Goal: Task Accomplishment & Management: Manage account settings

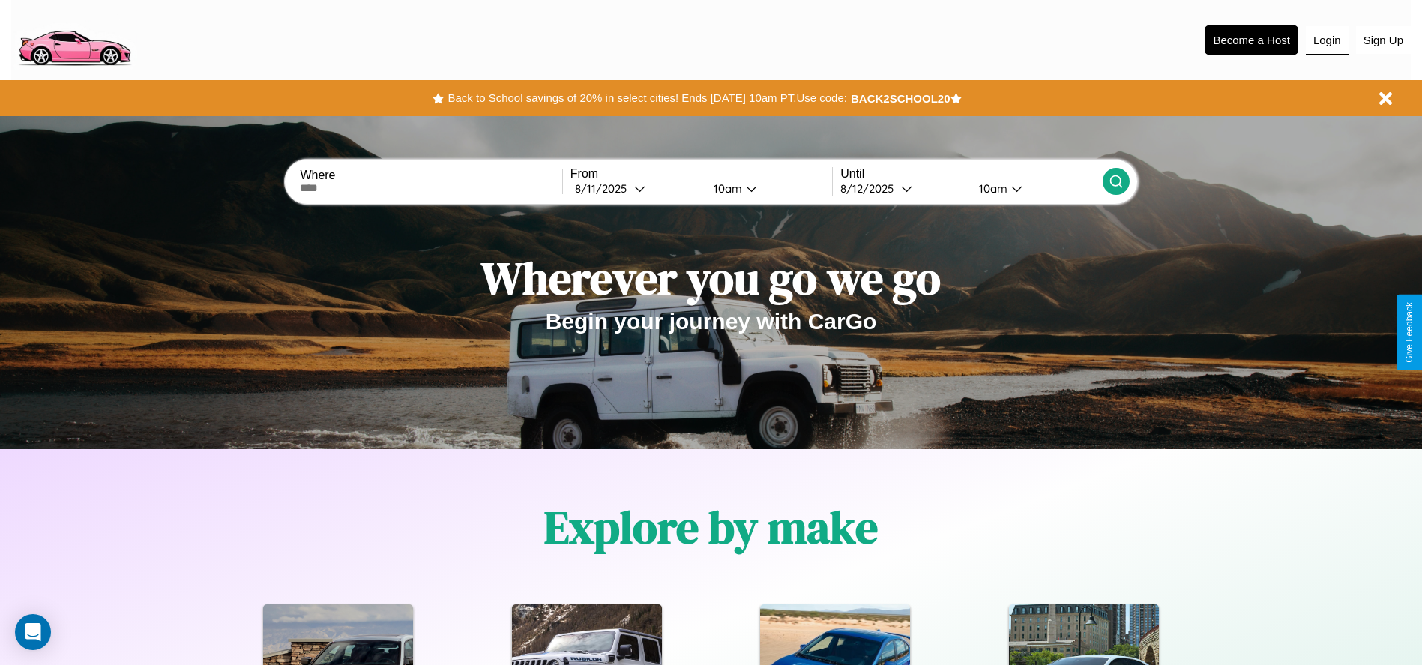
click at [1327, 40] on button "Login" at bounding box center [1327, 40] width 43 height 28
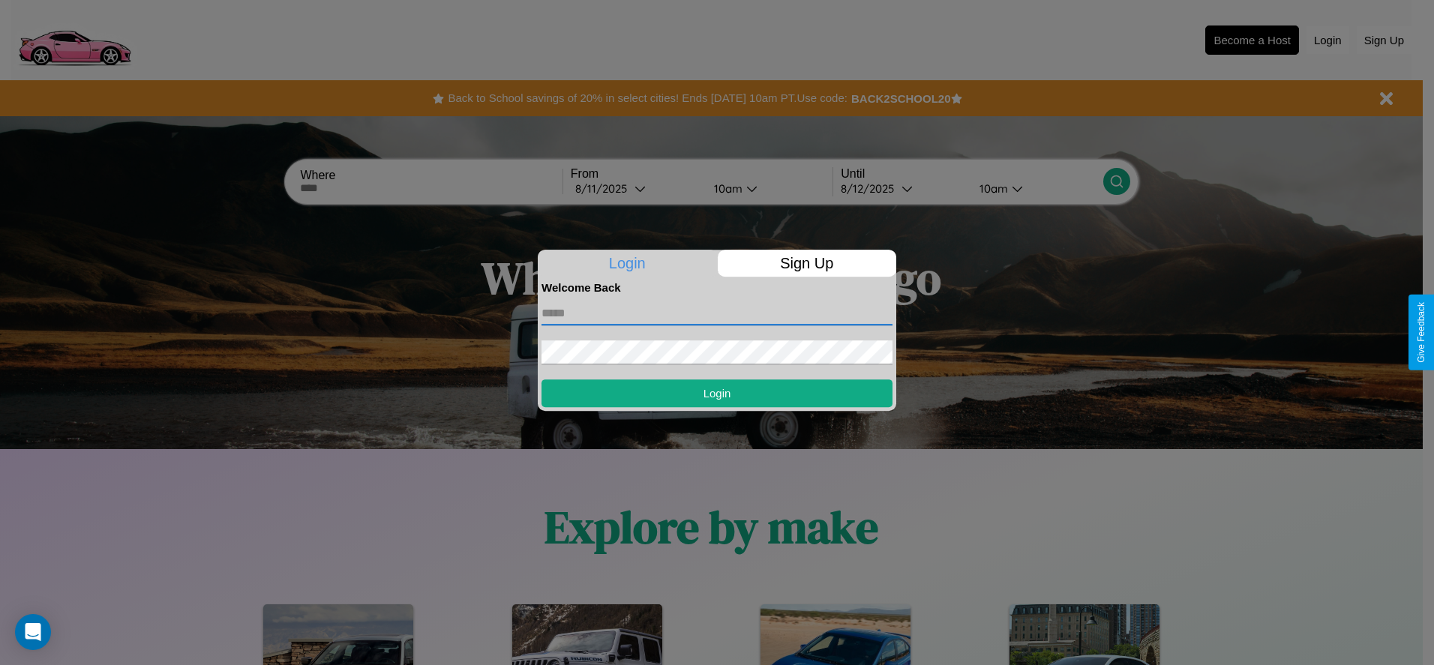
click at [717, 313] on input "text" at bounding box center [716, 313] width 351 height 24
type input "**********"
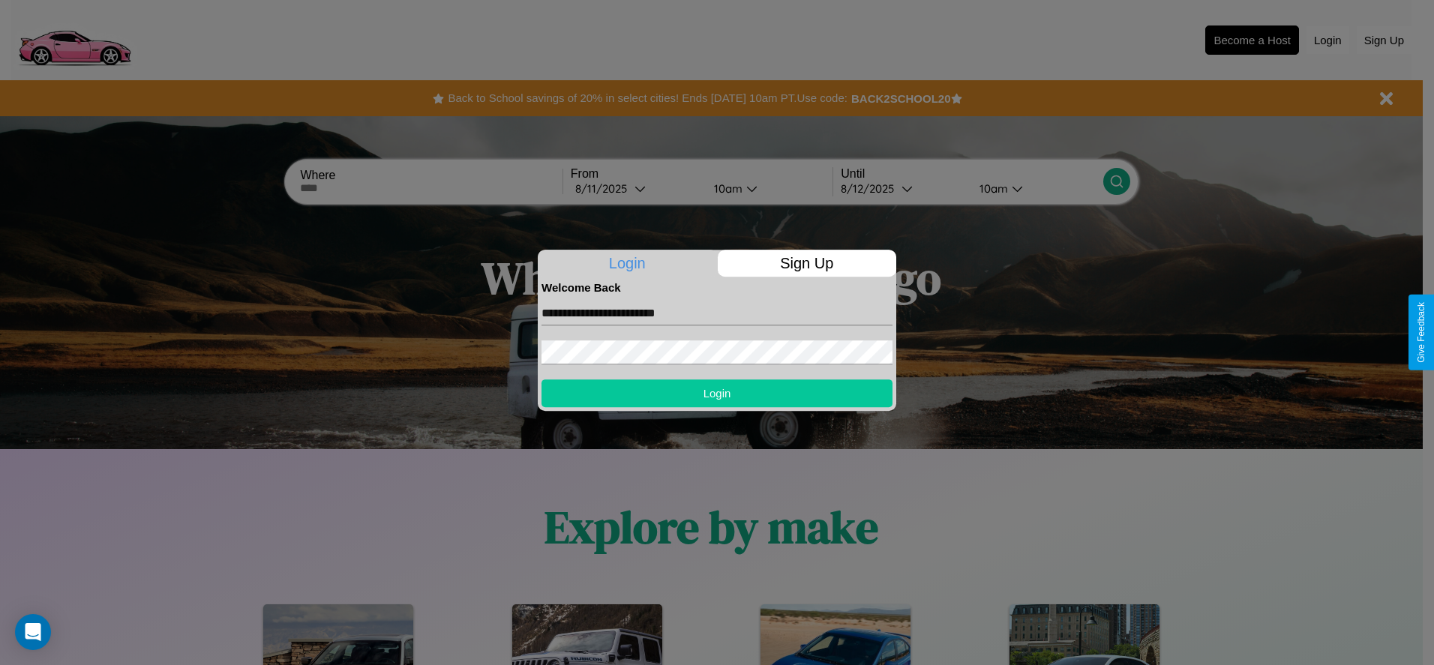
click at [717, 393] on button "Login" at bounding box center [716, 393] width 351 height 28
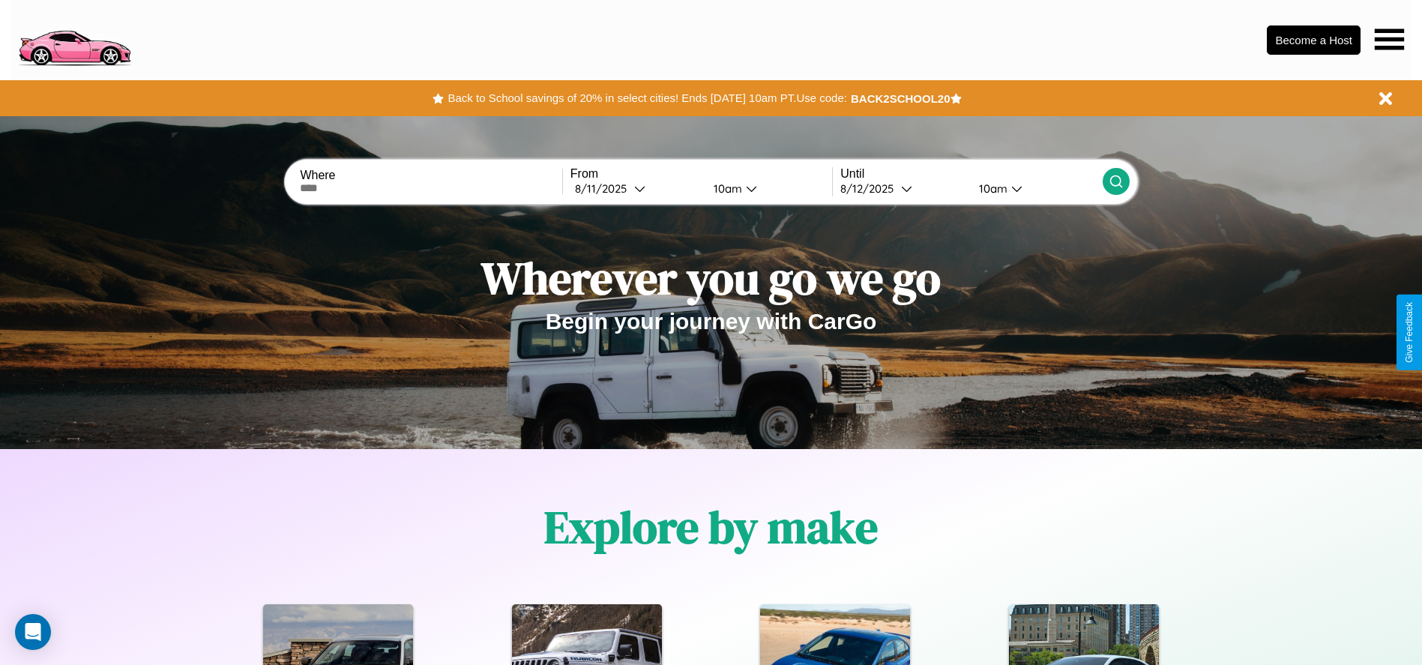
click at [1389, 39] on icon at bounding box center [1389, 38] width 29 height 21
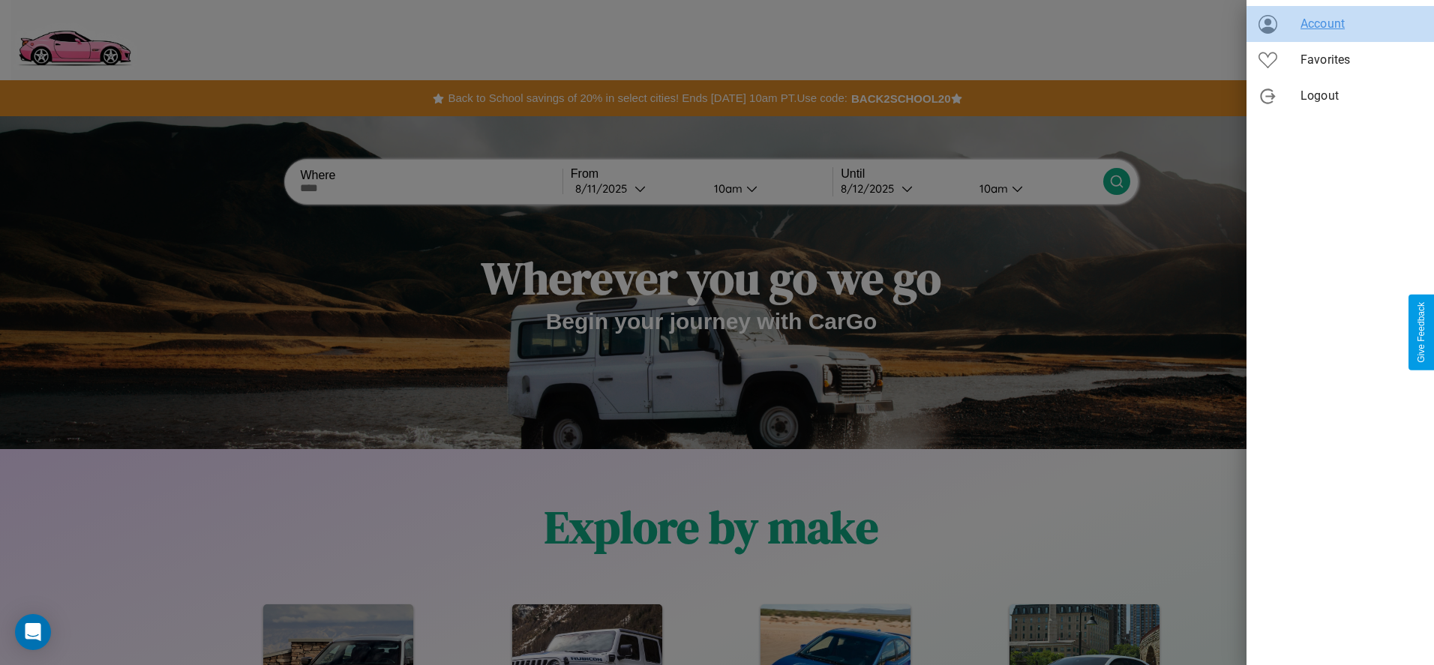
click at [1340, 24] on span "Account" at bounding box center [1360, 24] width 121 height 18
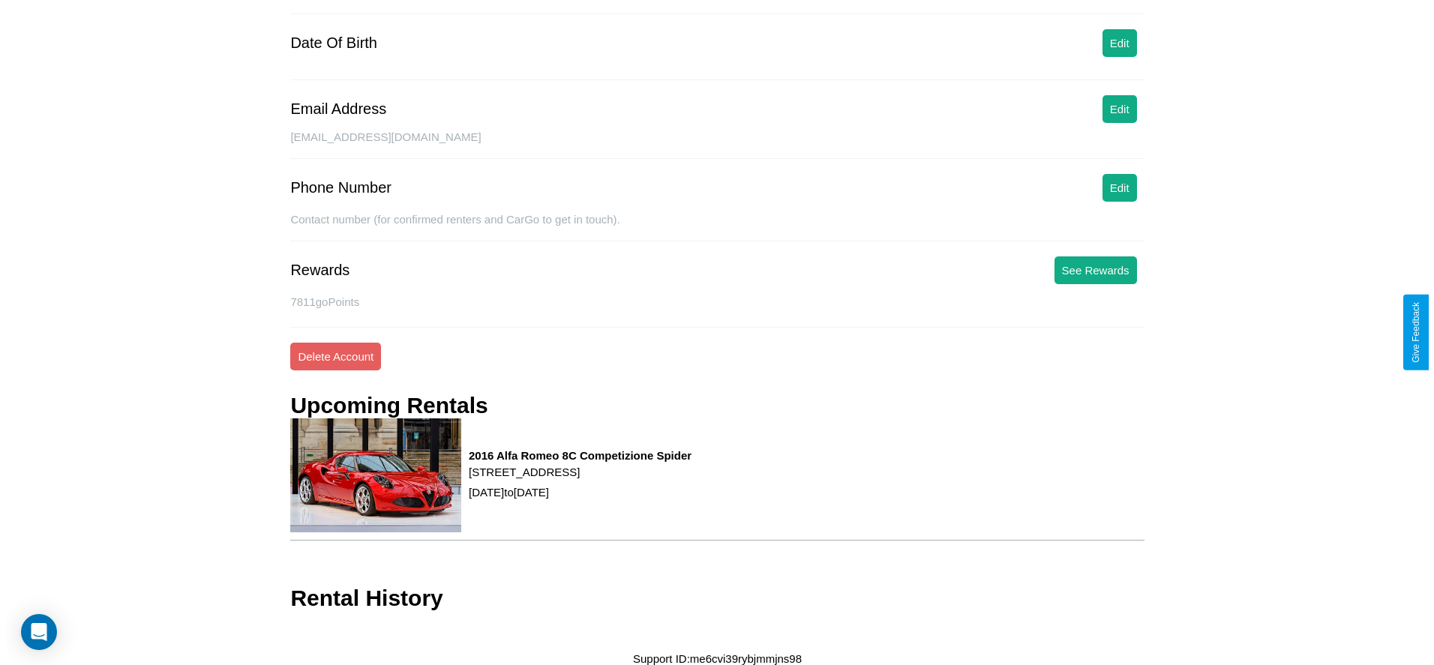
scroll to position [182, 0]
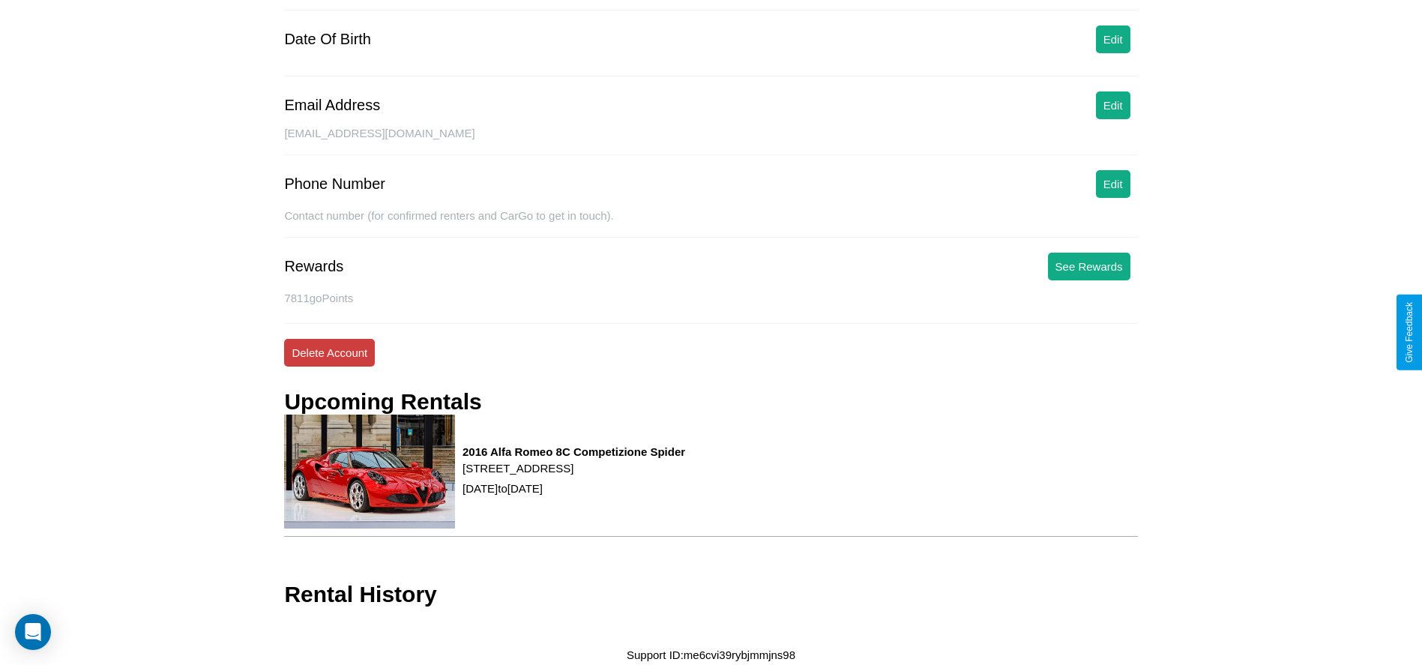
click at [329, 352] on button "Delete Account" at bounding box center [329, 353] width 91 height 28
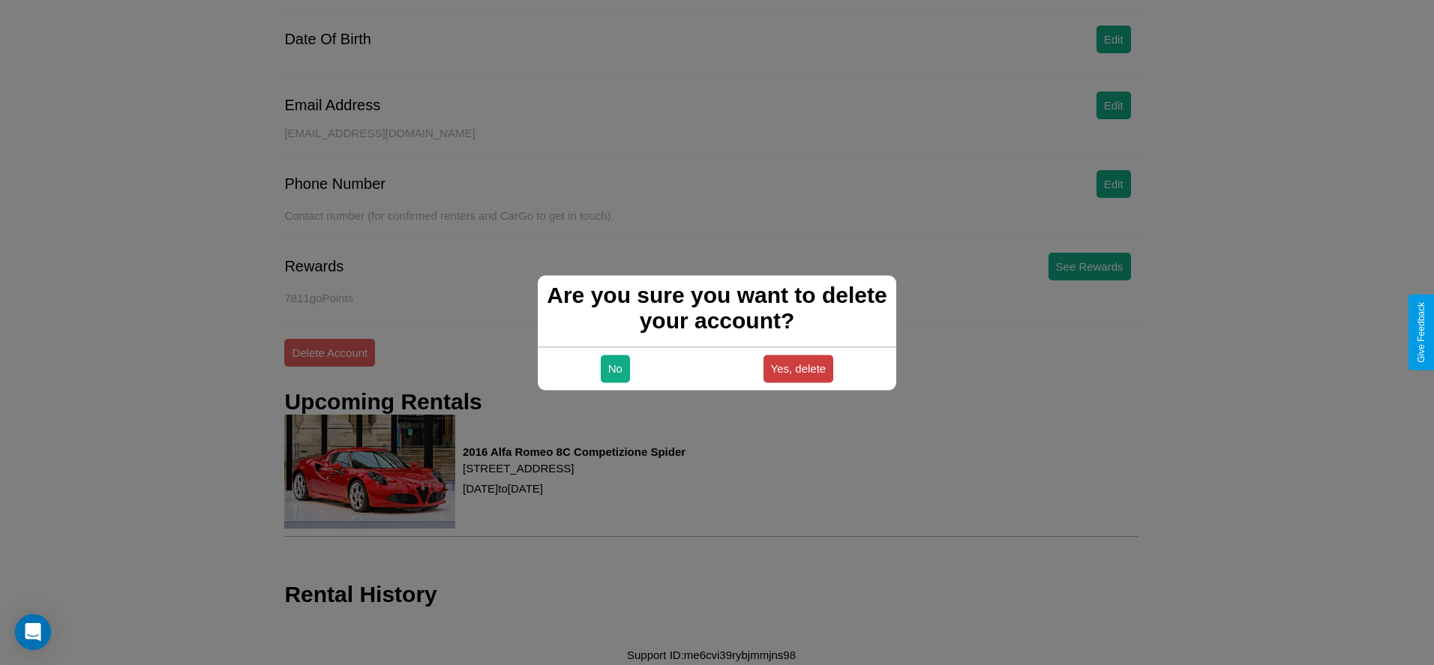
click at [798, 368] on button "Yes, delete" at bounding box center [798, 369] width 70 height 28
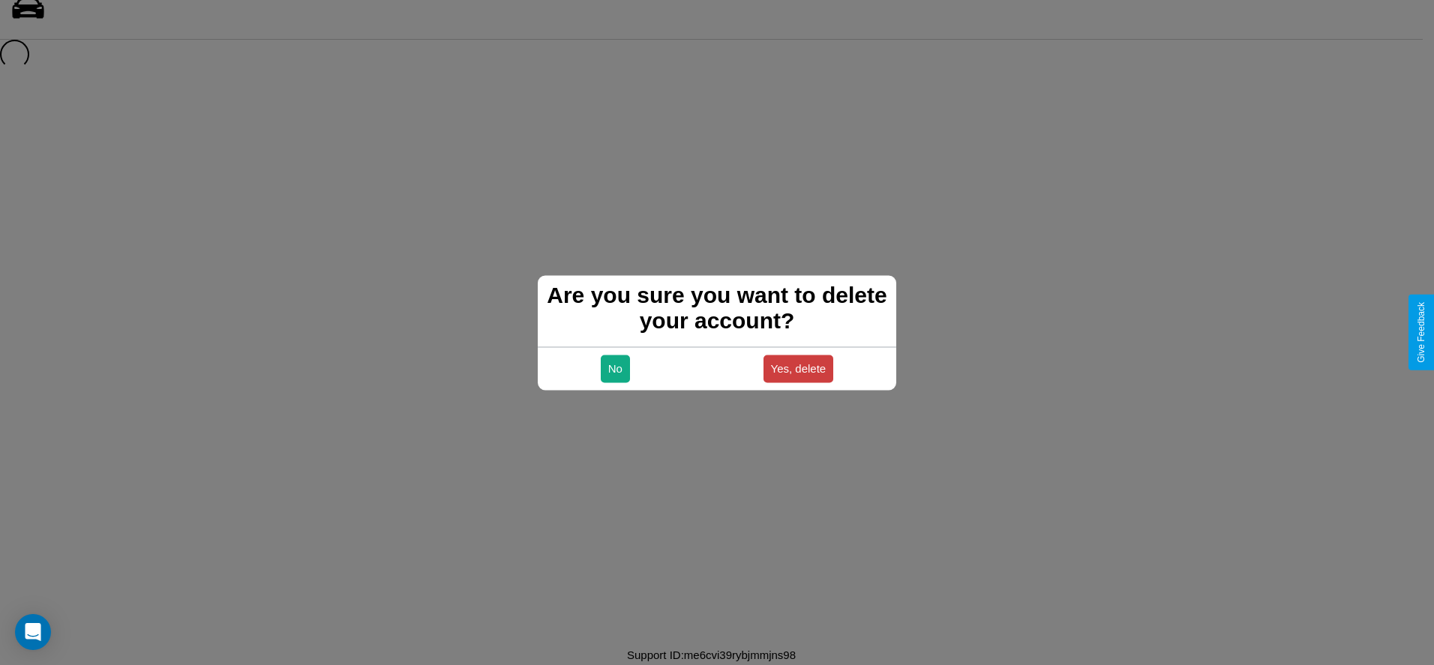
scroll to position [20, 0]
